Goal: Transaction & Acquisition: Book appointment/travel/reservation

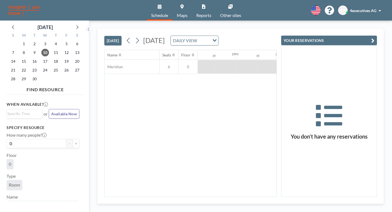
scroll to position [0, 534]
click at [52, 58] on span "18" at bounding box center [56, 62] width 8 height 8
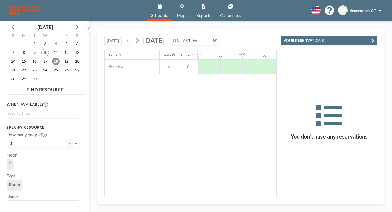
scroll to position [0, 267]
click at [281, 60] on div at bounding box center [292, 67] width 22 height 14
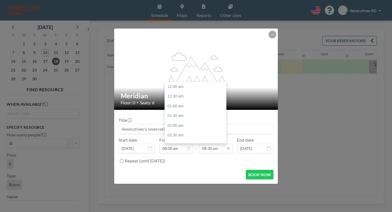
scroll to position [149, 0]
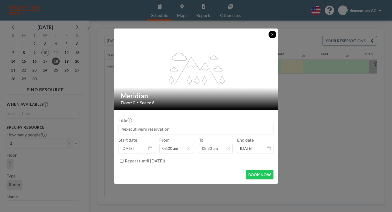
click at [269, 38] on button at bounding box center [273, 35] width 8 height 8
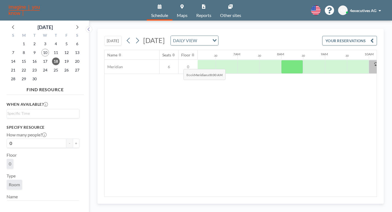
click at [281, 60] on div at bounding box center [292, 67] width 22 height 14
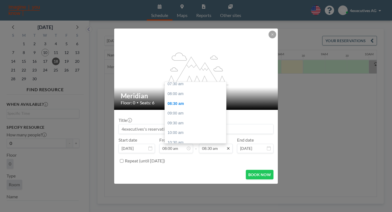
click at [226, 146] on icon at bounding box center [228, 148] width 4 height 4
click at [183, 128] on div "10:00 am" at bounding box center [197, 133] width 64 height 10
type input "10:00 am"
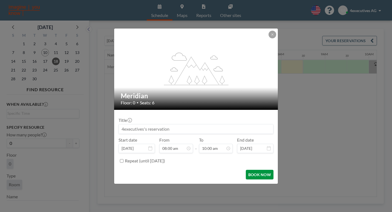
click at [246, 170] on button "BOOK NOW" at bounding box center [260, 175] width 28 height 10
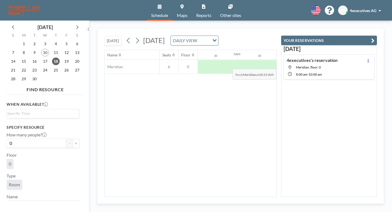
click at [380, 60] on div at bounding box center [385, 67] width 11 height 14
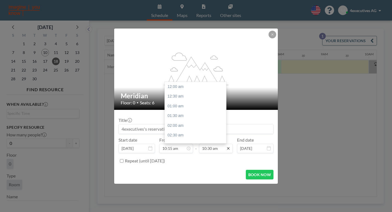
scroll to position [184, 0]
click at [227, 147] on icon at bounding box center [228, 148] width 2 height 2
click at [177, 132] on div "12:00 pm" at bounding box center [197, 137] width 64 height 10
type input "12:00 pm"
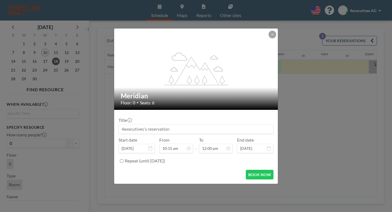
scroll to position [210, 0]
click at [246, 170] on button "BOOK NOW" at bounding box center [260, 175] width 28 height 10
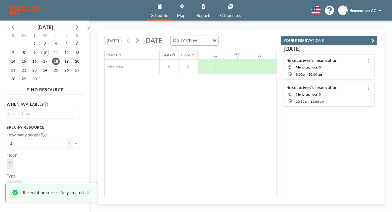
click at [245, 144] on div "Name Seats Floor 12AM 30 1AM 30 2AM 30 3AM 30 4AM 30 5AM 30 6AM 30 7AM 30 8AM 3…" at bounding box center [191, 123] width 172 height 147
